Goal: Transaction & Acquisition: Subscribe to service/newsletter

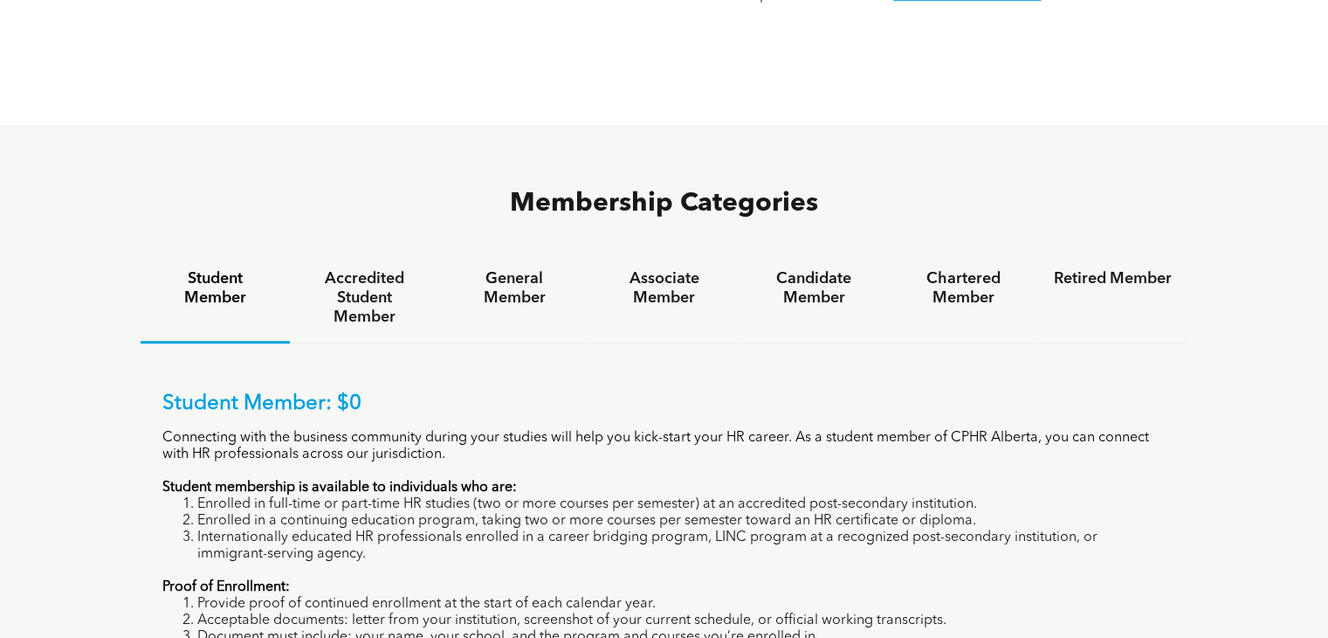
scroll to position [1032, 0]
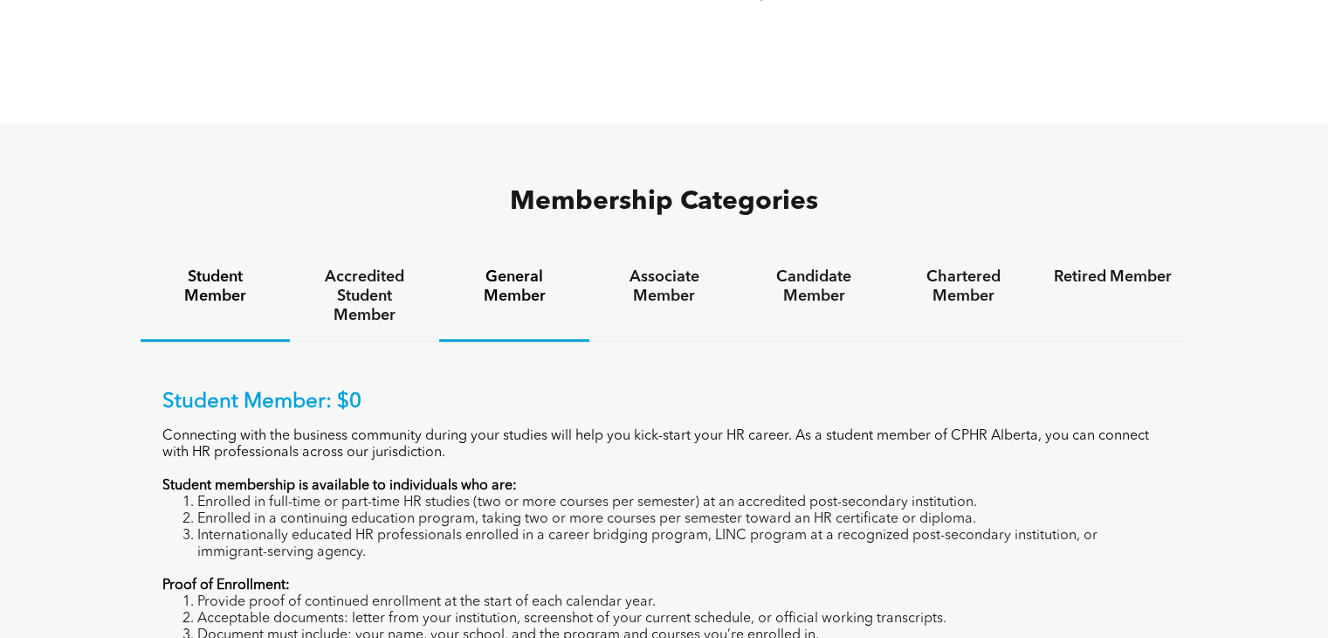
click at [482, 267] on h4 "General Member" at bounding box center [514, 286] width 118 height 38
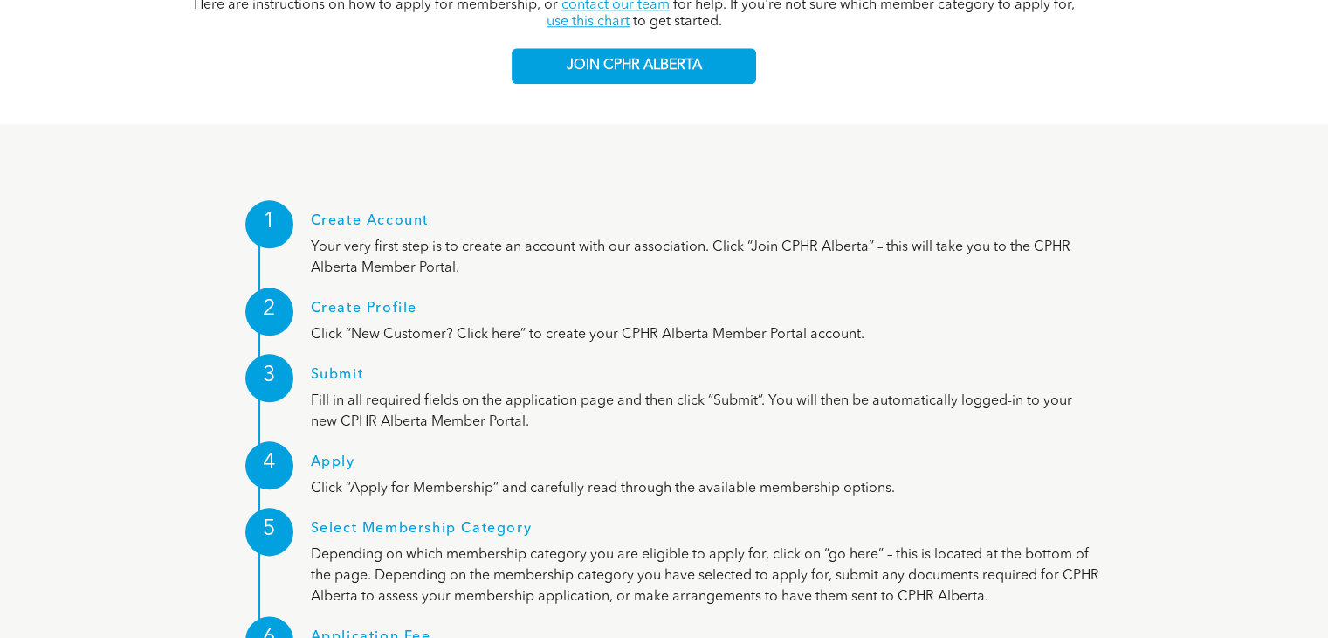
scroll to position [2022, 0]
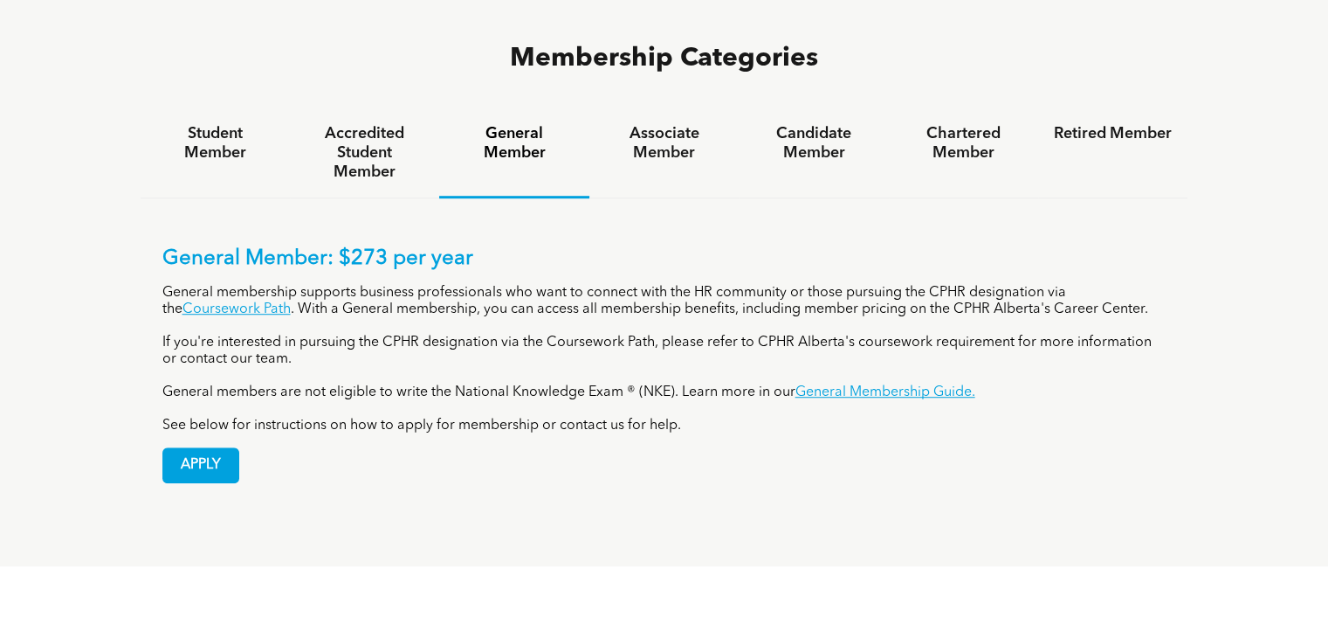
scroll to position [1175, 0]
click at [642, 109] on div "Associate Member" at bounding box center [664, 154] width 149 height 90
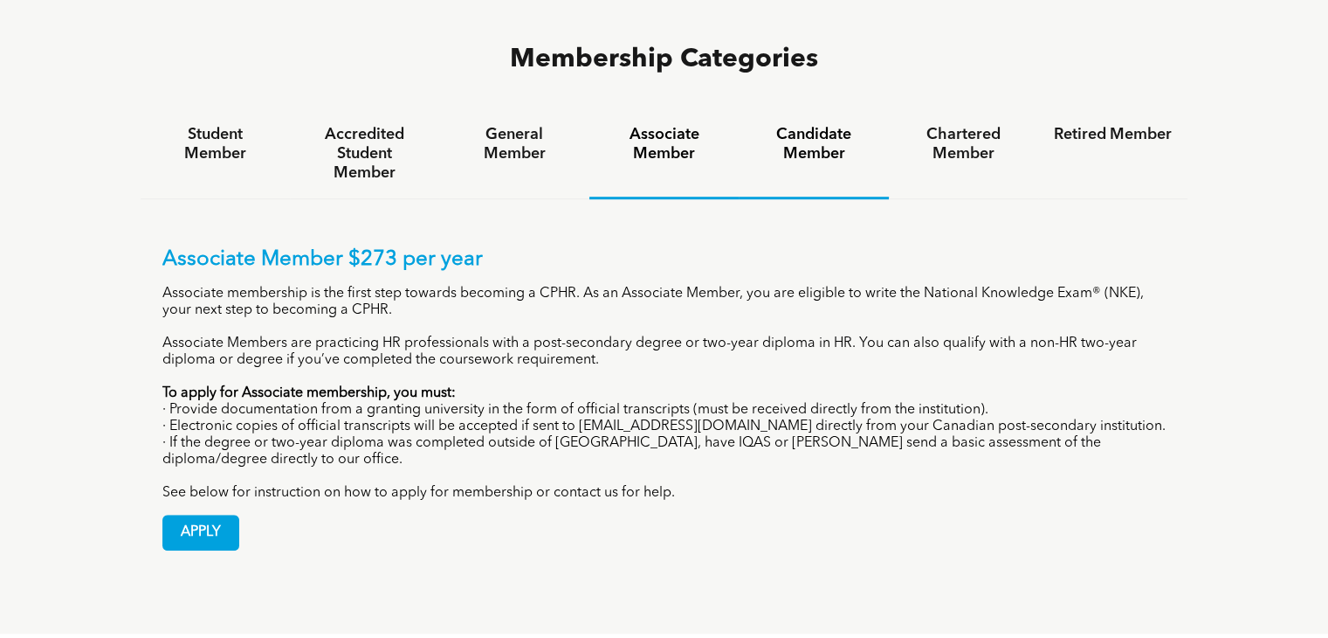
click at [798, 125] on h4 "Candidate Member" at bounding box center [814, 144] width 118 height 38
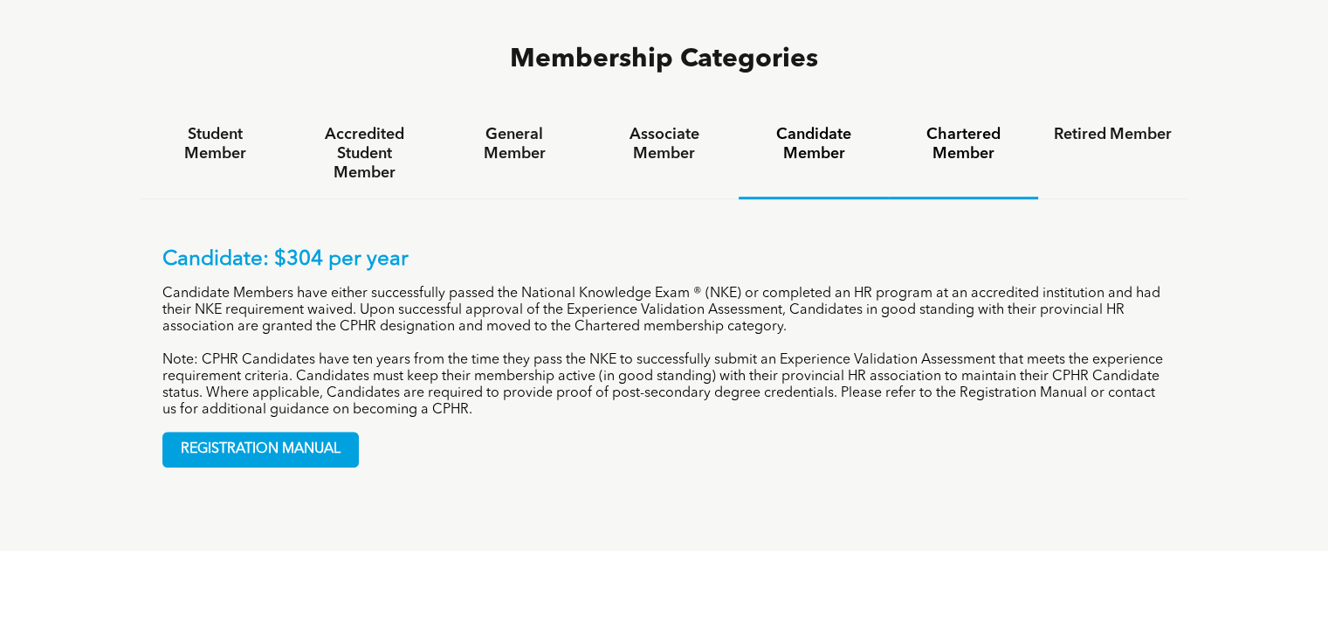
click at [970, 125] on h4 "Chartered Member" at bounding box center [964, 144] width 118 height 38
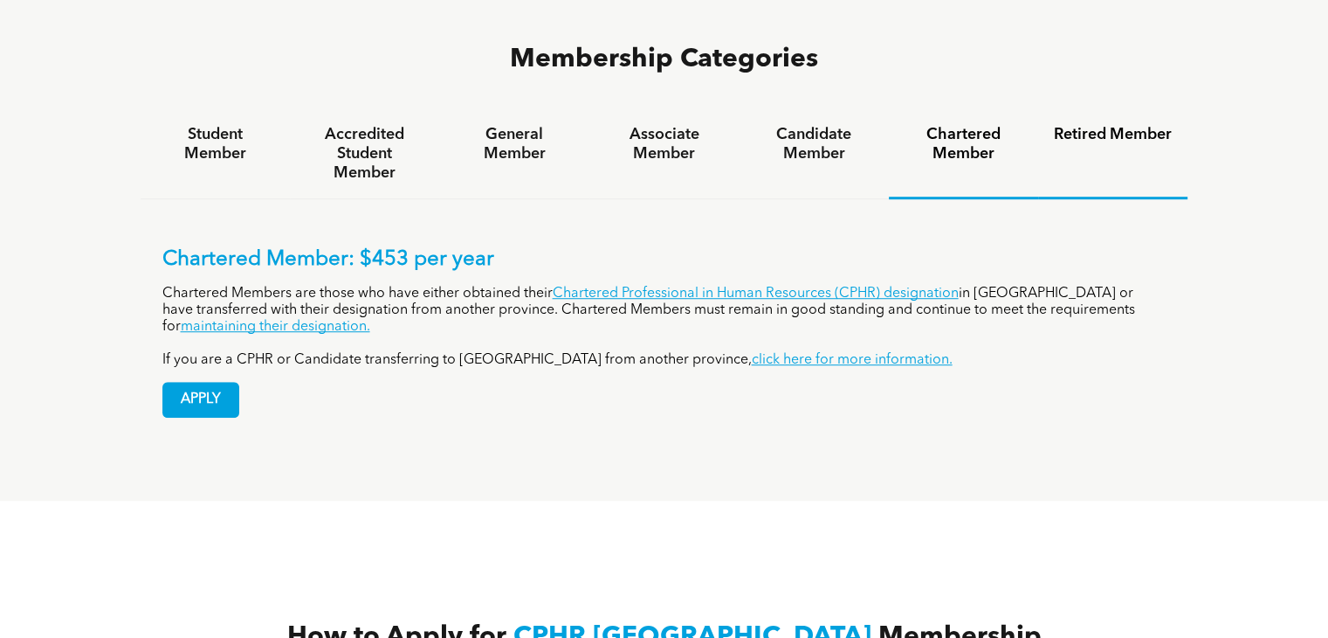
click at [1094, 125] on h4 "Retired Member" at bounding box center [1113, 134] width 118 height 19
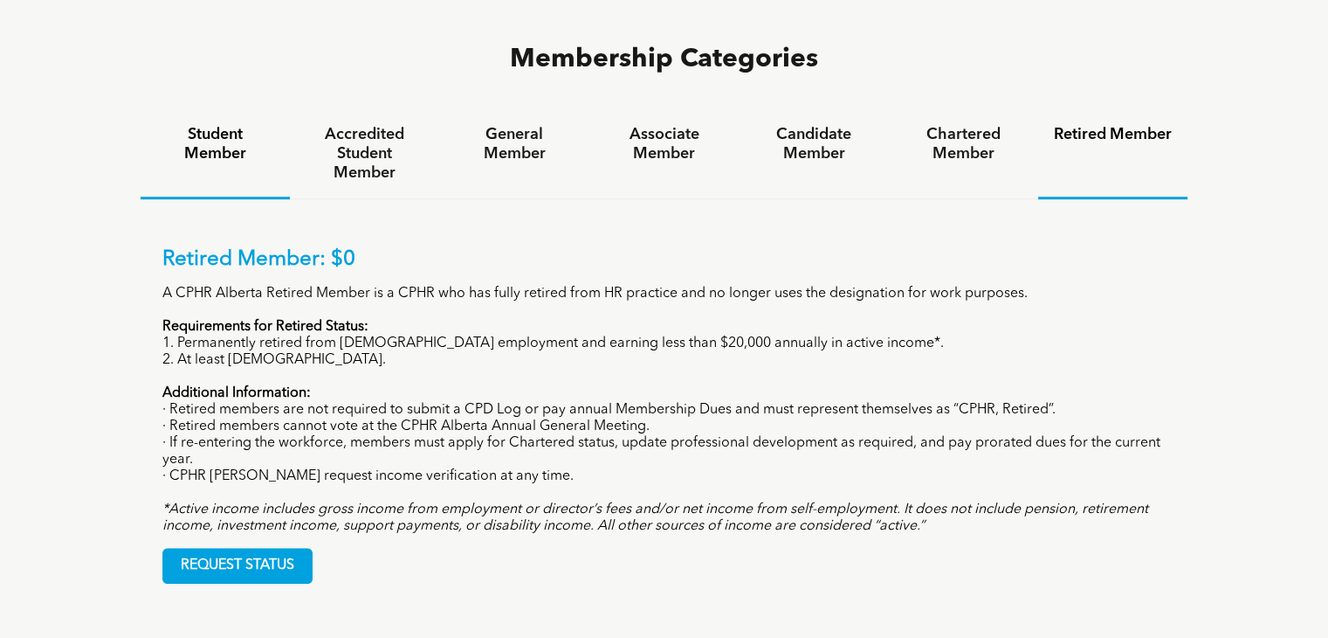
click at [251, 125] on h4 "Student Member" at bounding box center [215, 144] width 118 height 38
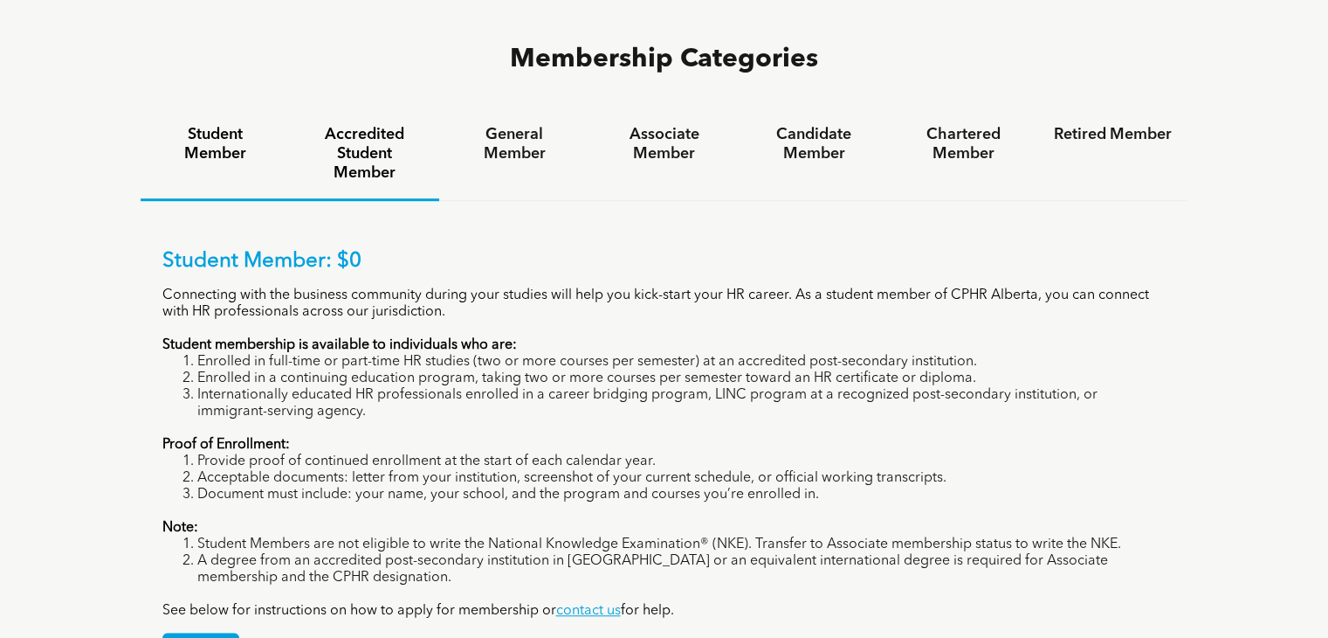
click at [355, 125] on h4 "Accredited Student Member" at bounding box center [365, 154] width 118 height 58
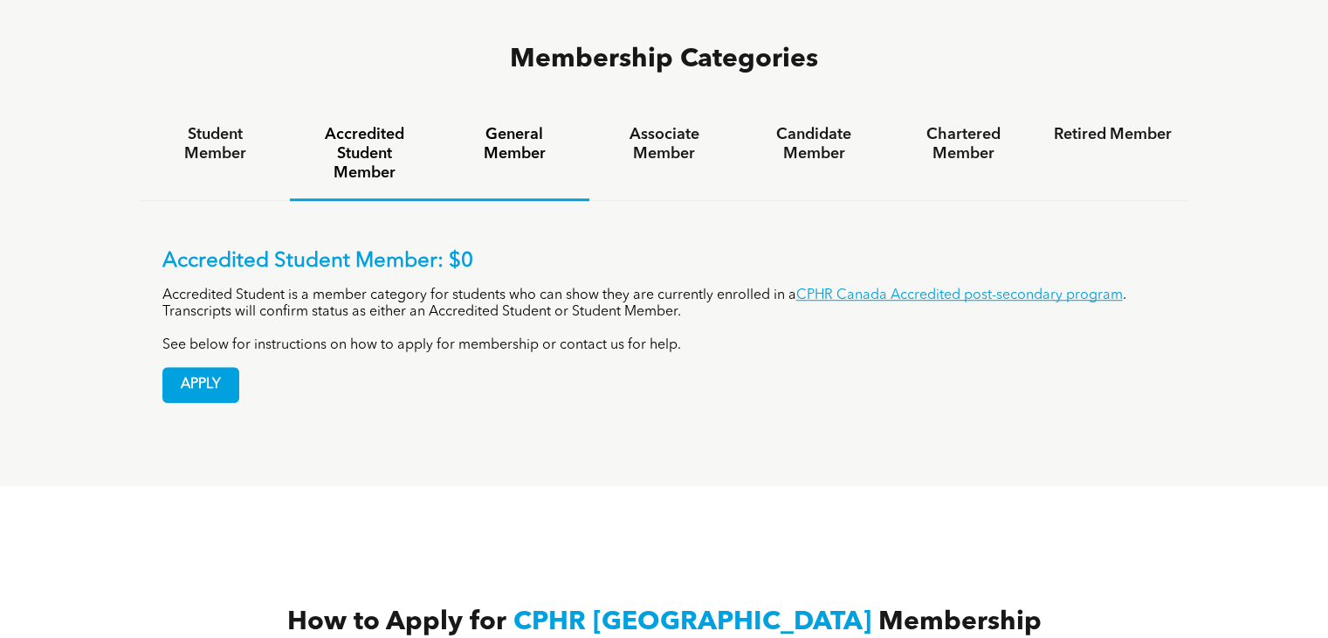
click at [521, 109] on div "General Member" at bounding box center [513, 155] width 149 height 92
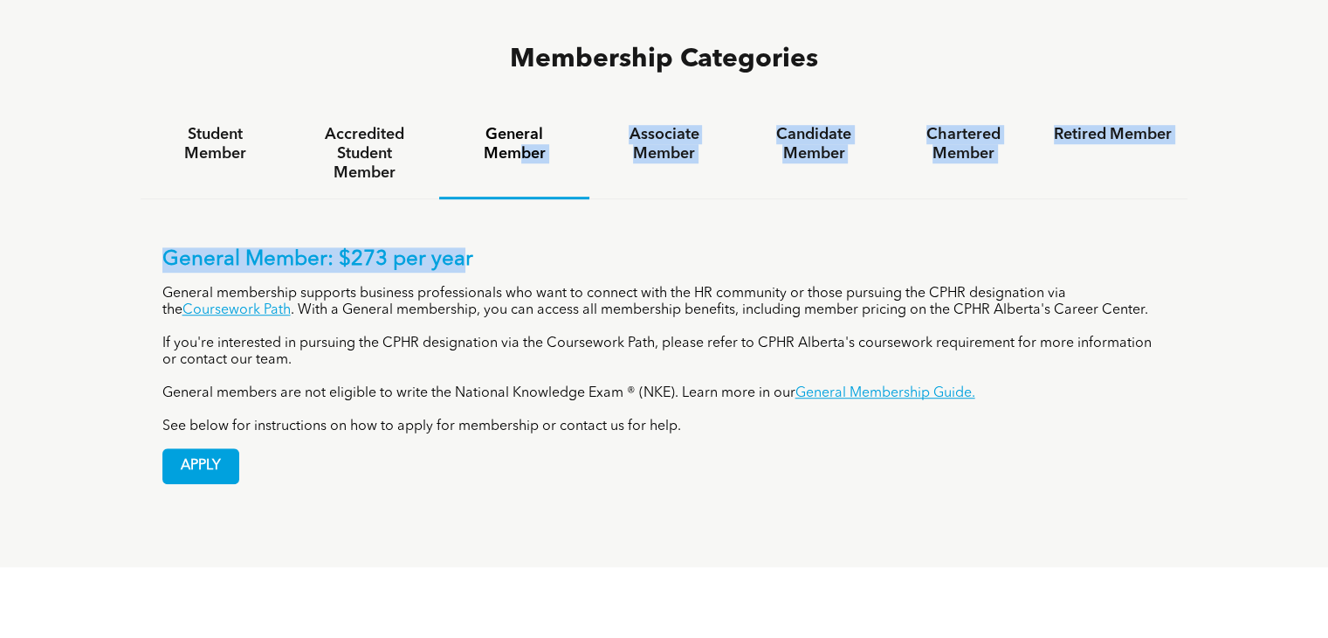
drag, startPoint x: 521, startPoint y: 82, endPoint x: 461, endPoint y: 169, distance: 105.6
click at [461, 169] on div "Student Member Accredited Student Member General Member Associate Member Candid…" at bounding box center [665, 307] width 1048 height 397
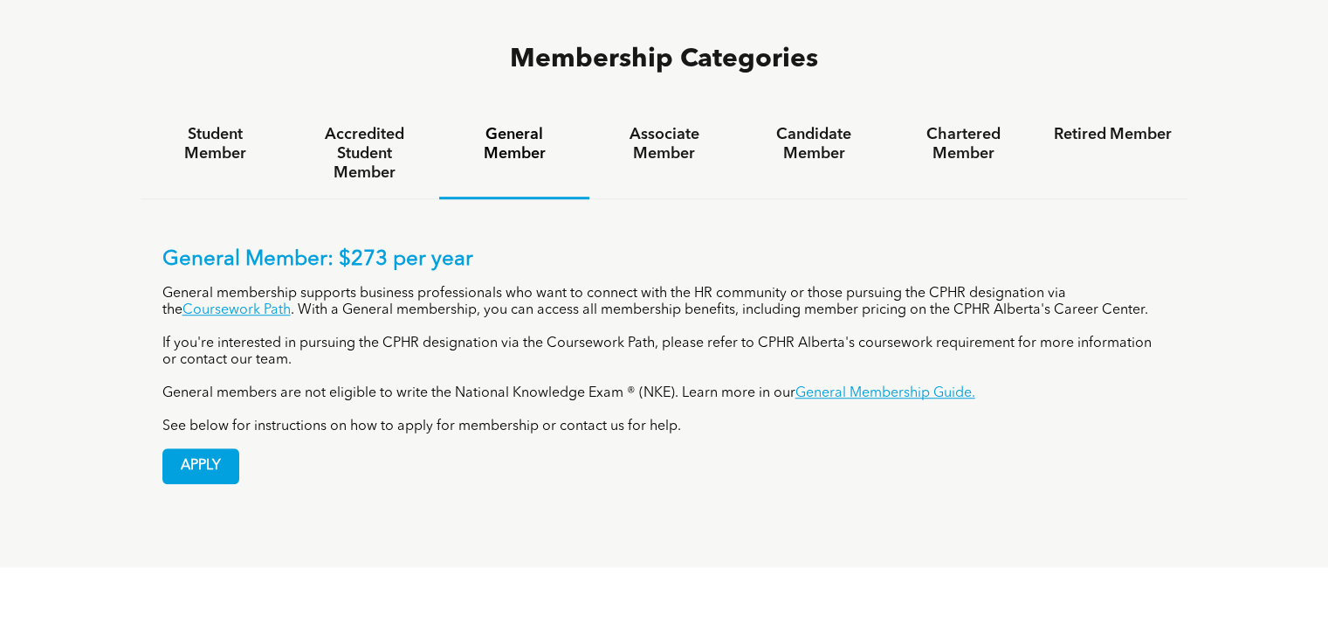
click at [549, 247] on div "General Member: $273 per year General membership supports business professional…" at bounding box center [664, 341] width 1004 height 188
click at [652, 125] on h4 "Associate Member" at bounding box center [664, 144] width 118 height 38
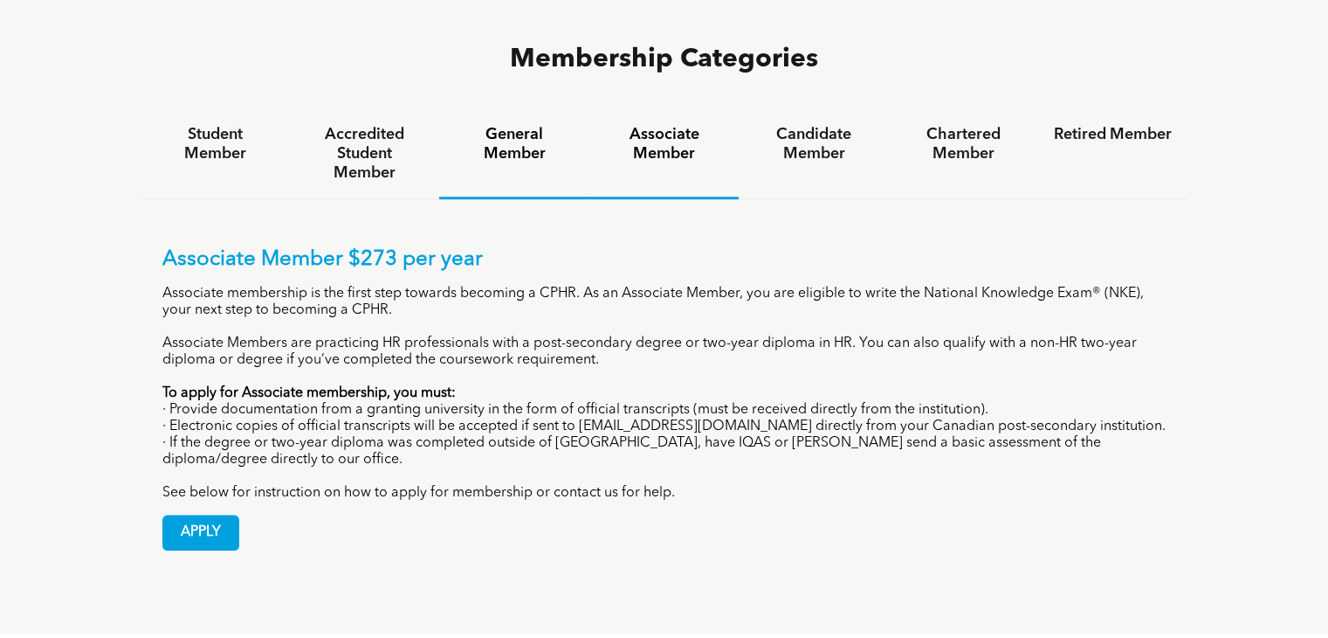
click at [521, 125] on h4 "General Member" at bounding box center [514, 144] width 118 height 38
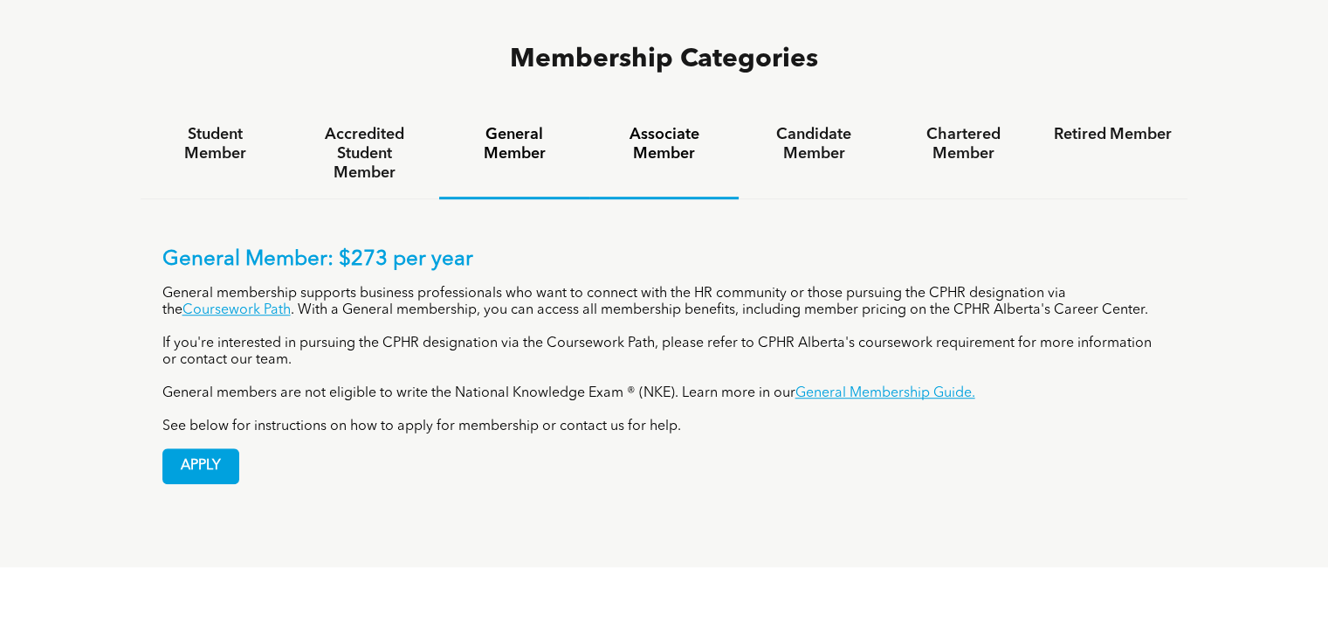
click at [673, 125] on h4 "Associate Member" at bounding box center [664, 144] width 118 height 38
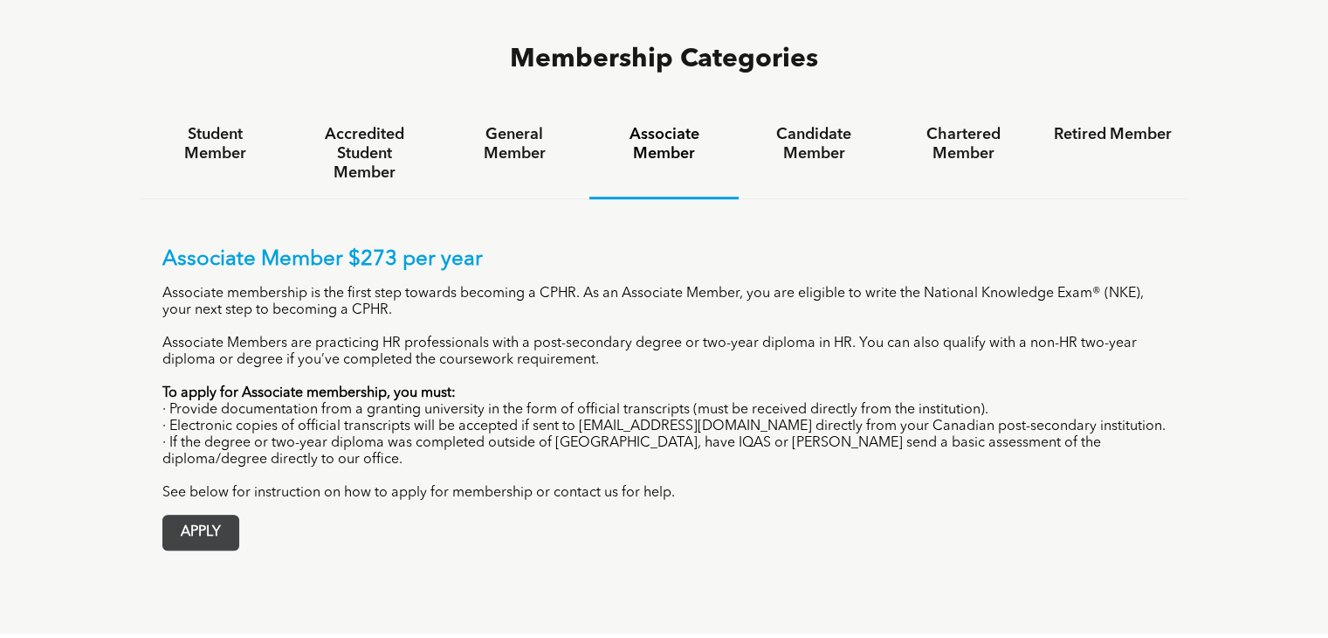
click at [192, 515] on span "APPLY" at bounding box center [200, 532] width 75 height 34
